Goal: Transaction & Acquisition: Purchase product/service

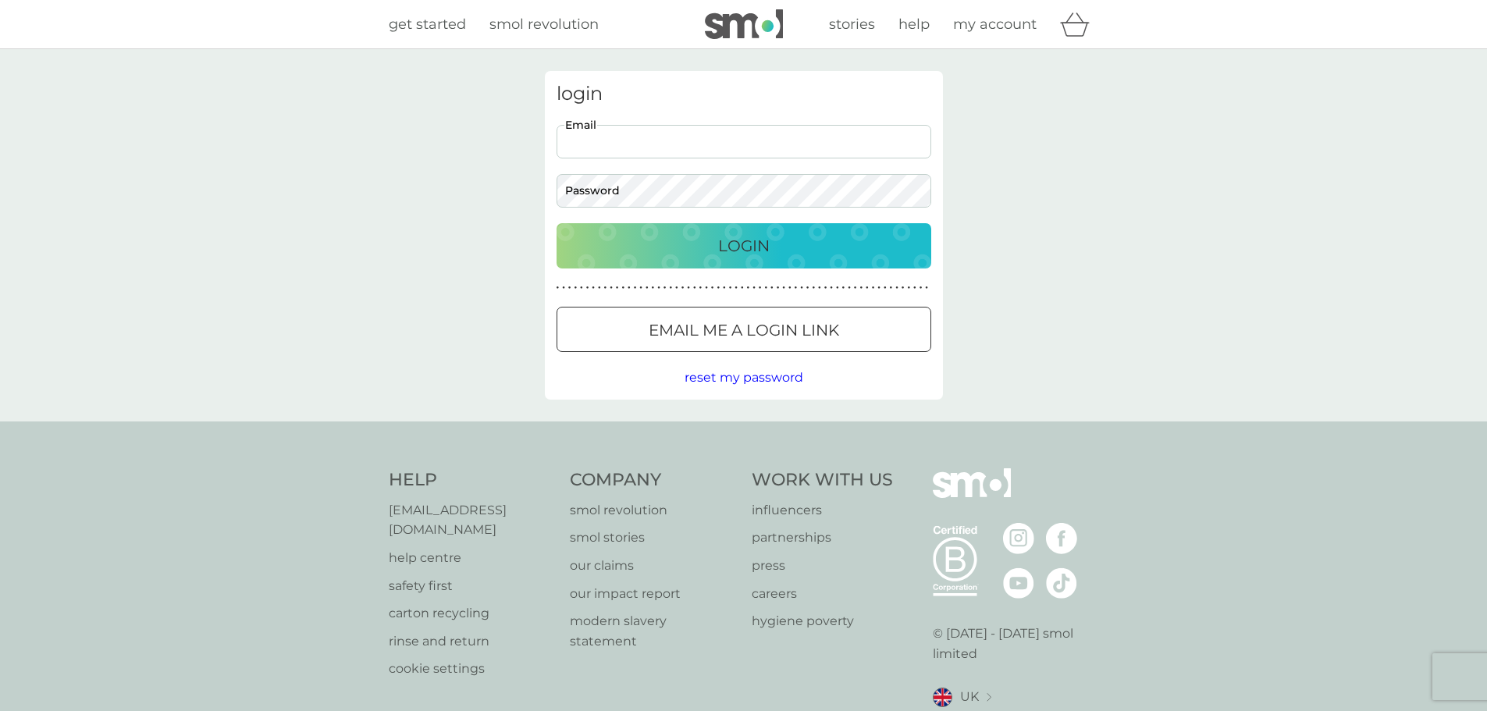
click at [877, 126] on input "Email" at bounding box center [743, 142] width 375 height 34
type input "clairebrooker145@btinternet.com"
click at [761, 226] on button "Login" at bounding box center [743, 245] width 375 height 45
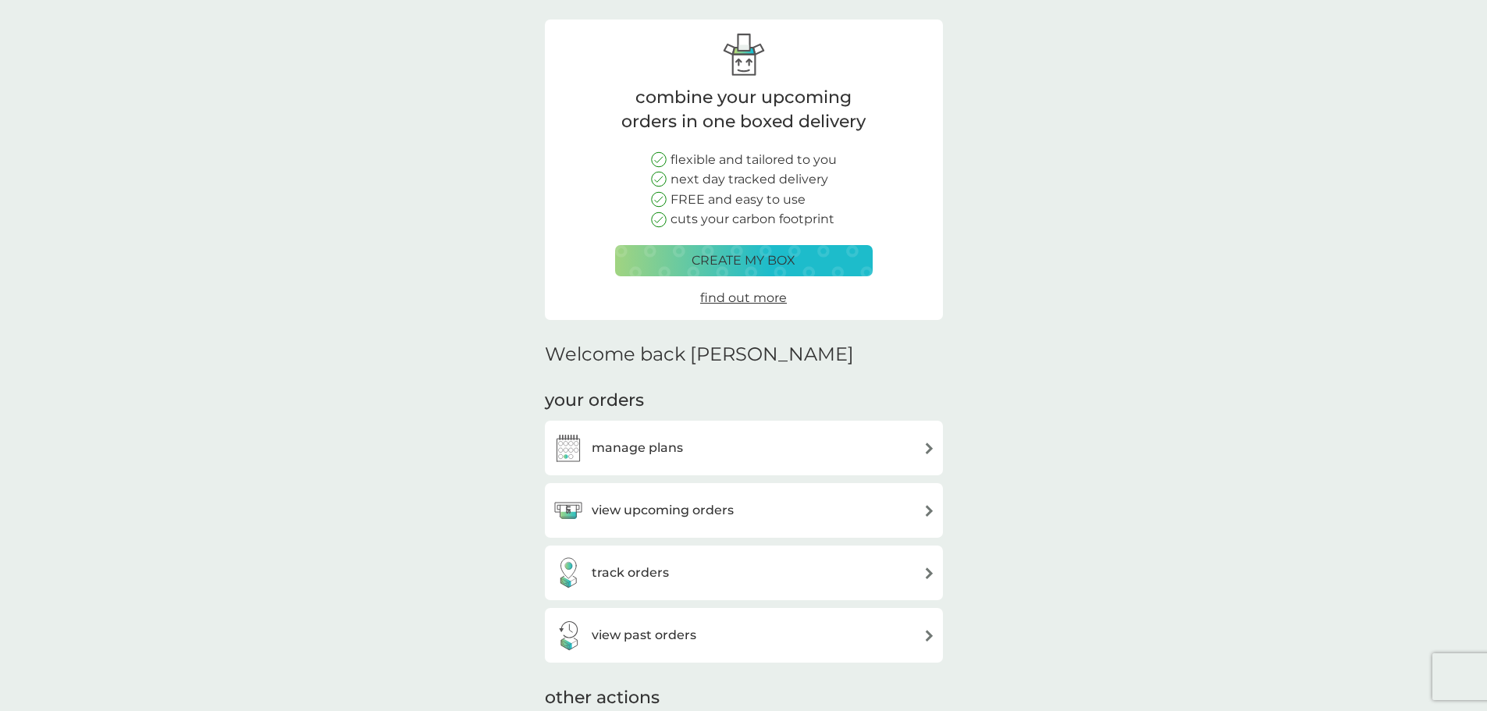
scroll to position [78, 0]
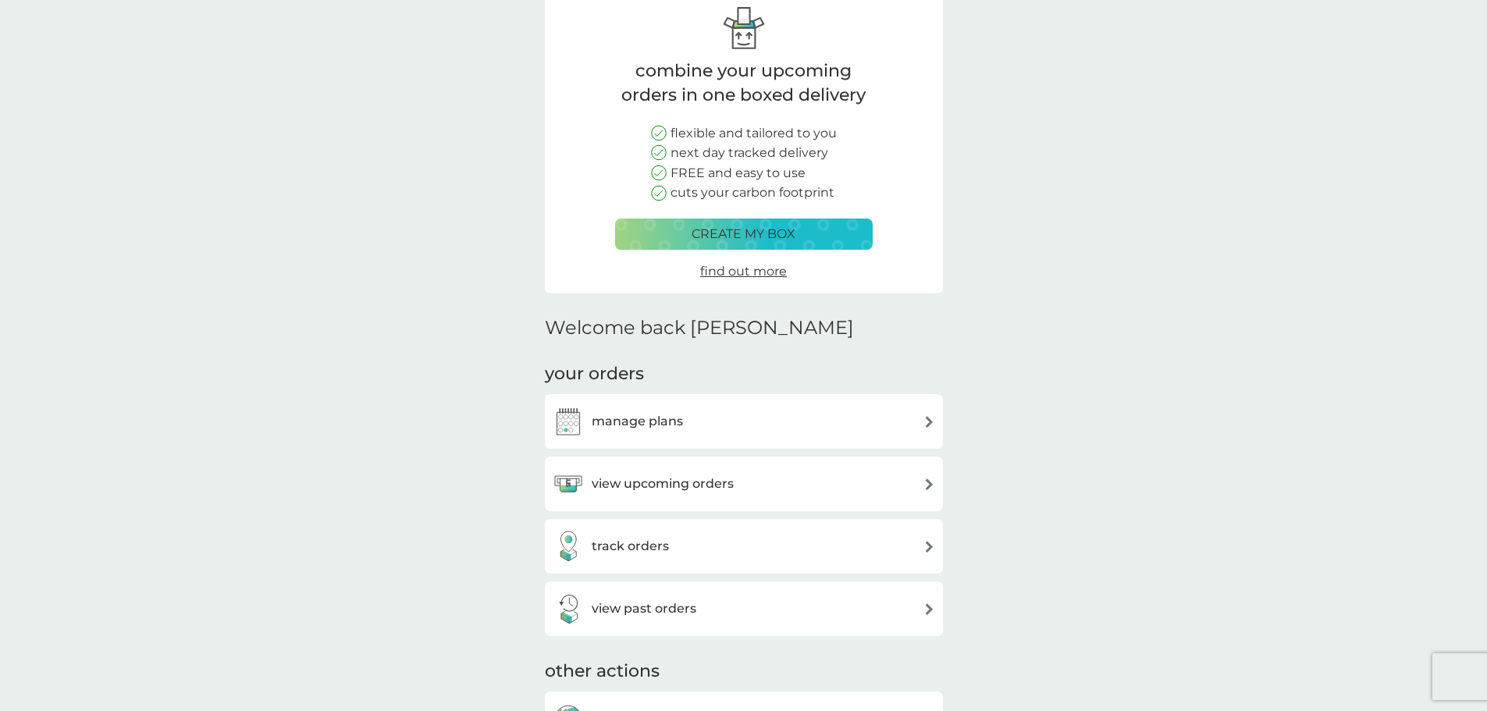
click at [761, 226] on p "create my box" at bounding box center [743, 234] width 104 height 20
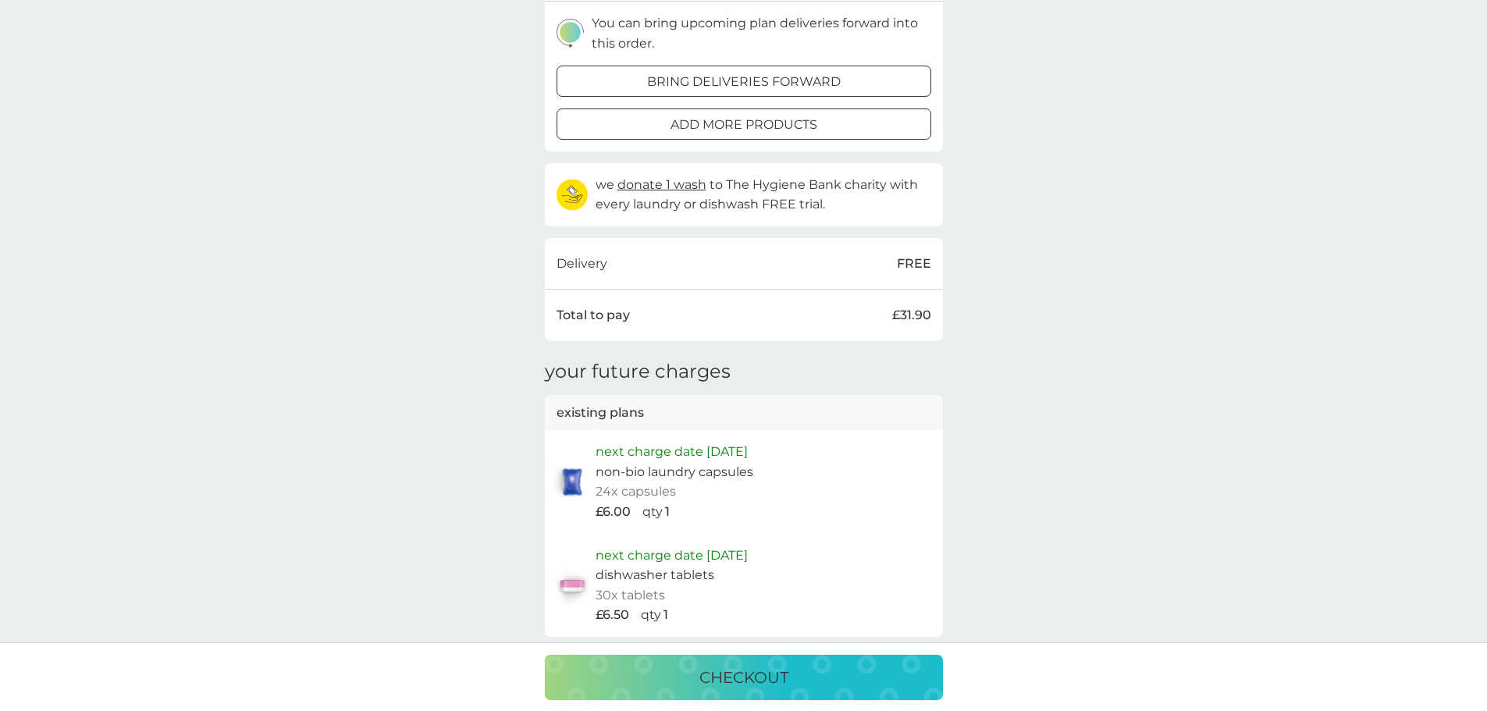
scroll to position [546, 0]
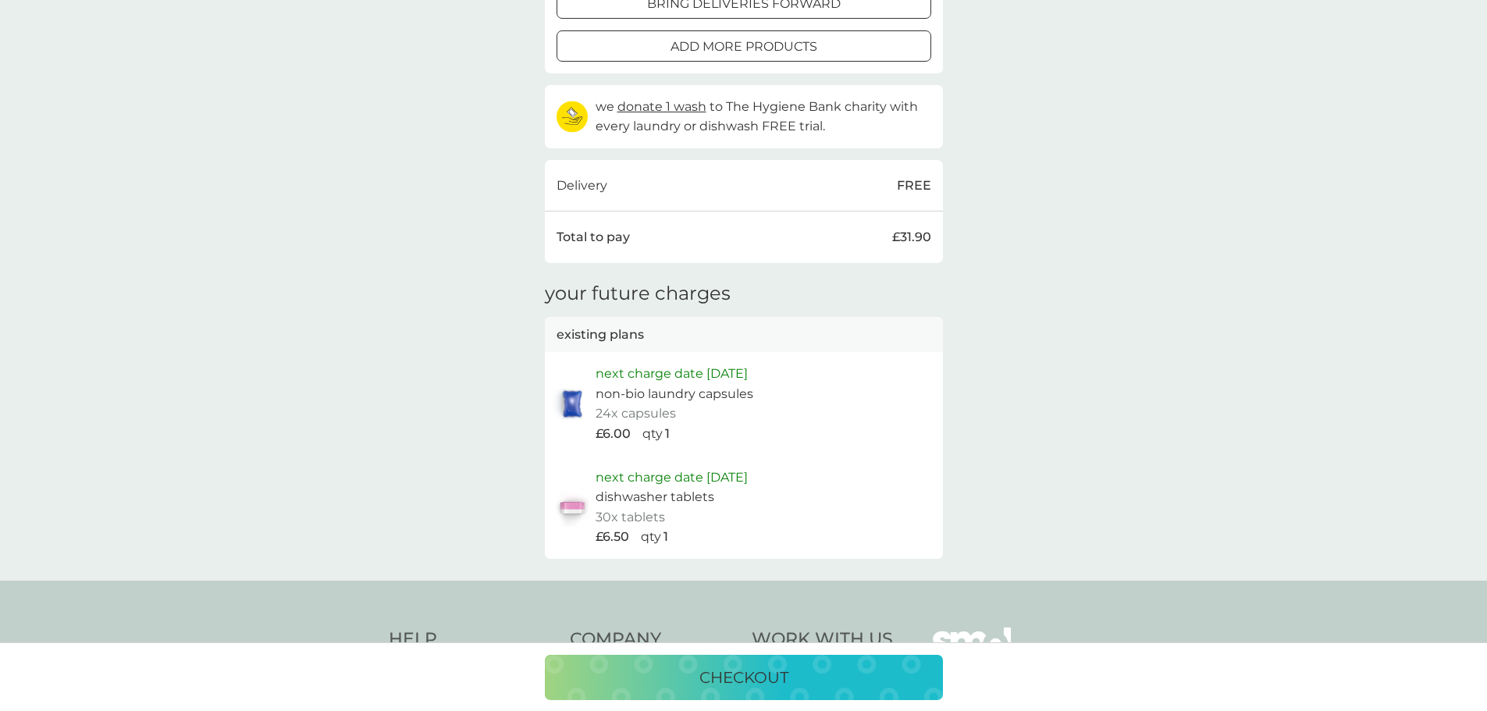
click at [786, 673] on p "checkout" at bounding box center [743, 677] width 89 height 25
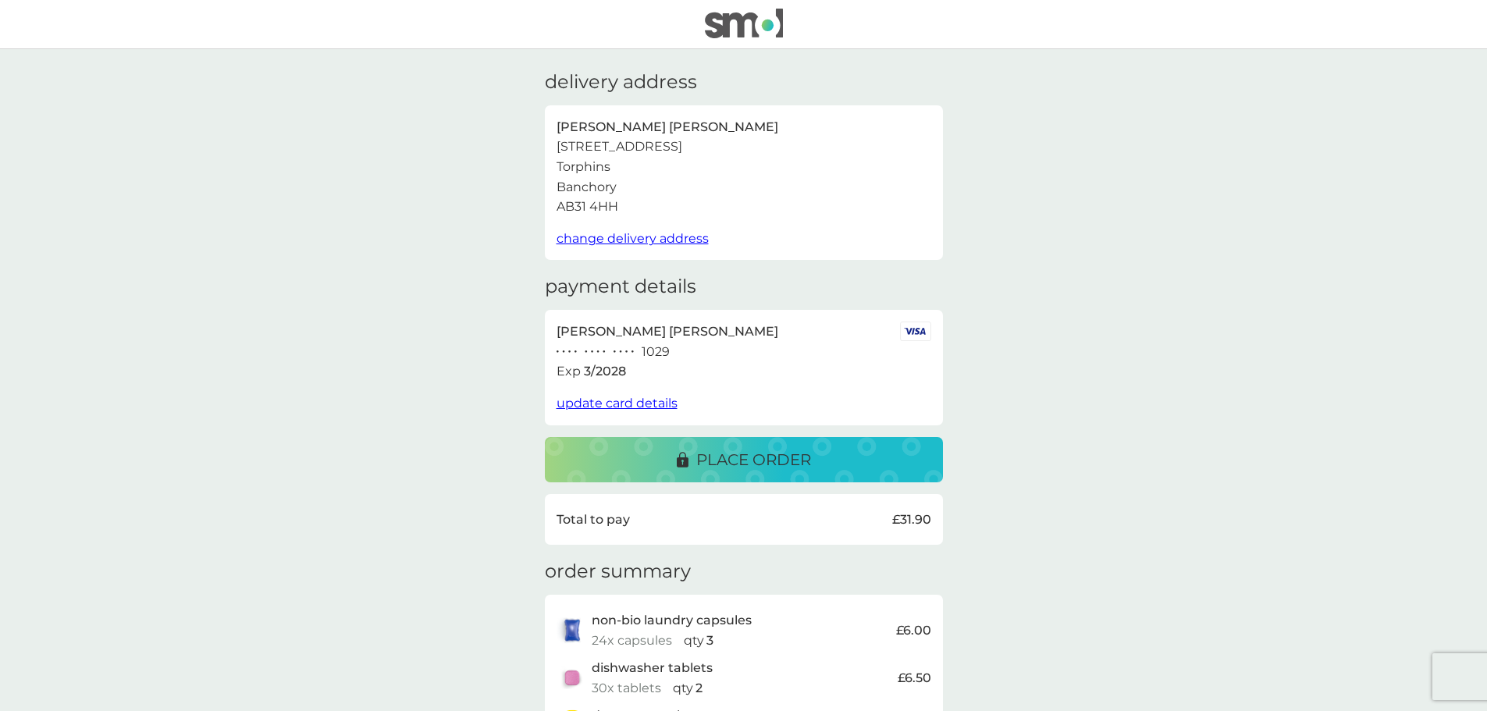
click at [764, 460] on p "place order" at bounding box center [753, 459] width 115 height 25
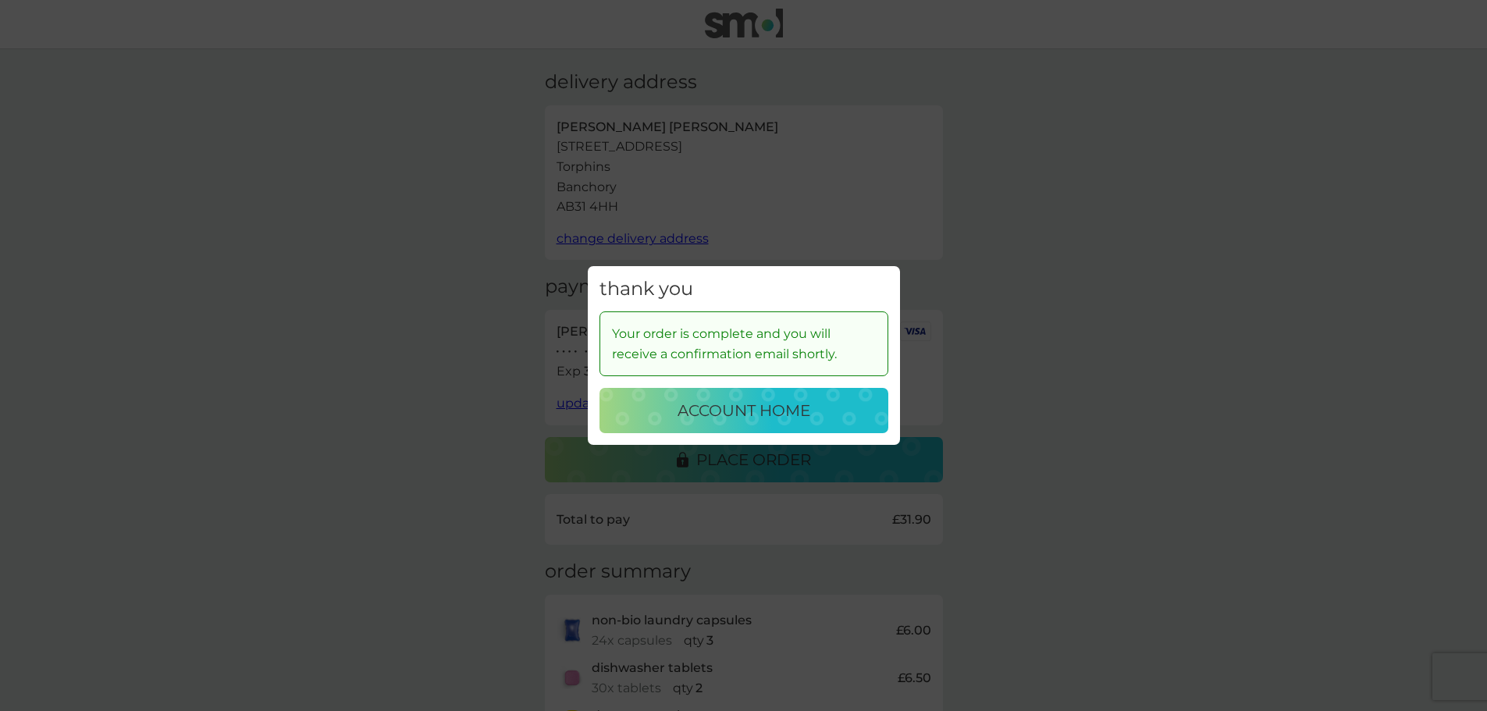
click at [768, 396] on button "account home" at bounding box center [743, 410] width 289 height 45
